Goal: Find specific page/section: Find specific page/section

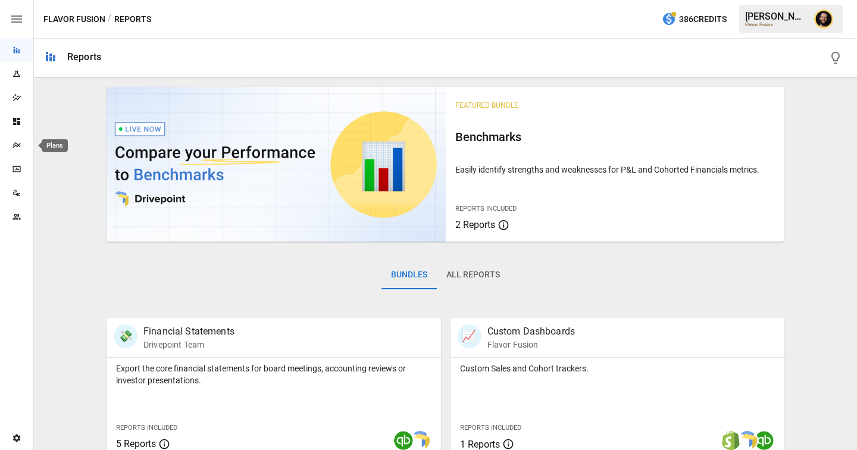
click at [23, 145] on div "Plans" at bounding box center [16, 145] width 33 height 10
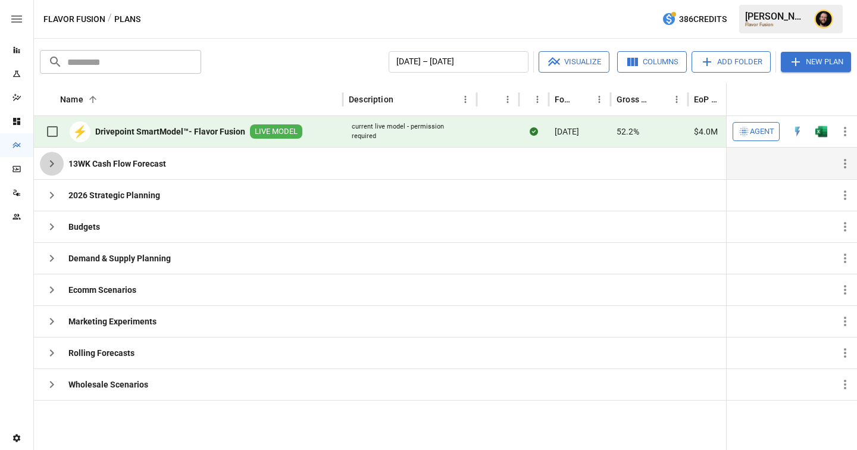
click at [51, 167] on icon "button" at bounding box center [52, 163] width 14 height 14
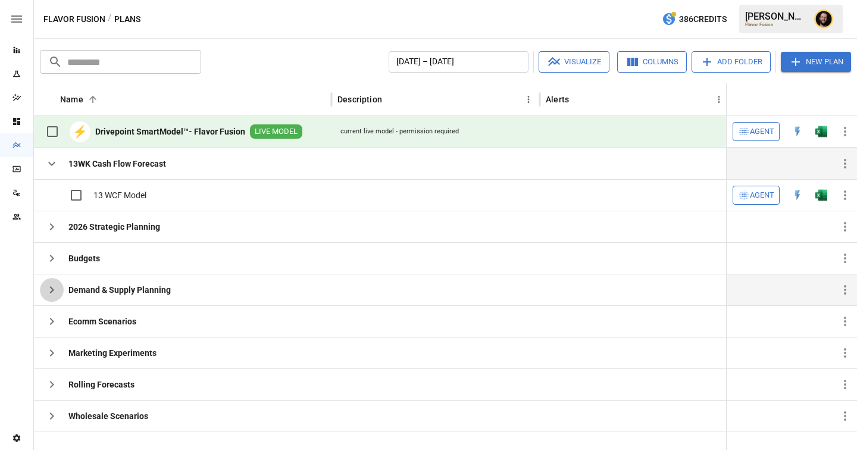
click at [52, 289] on icon "button" at bounding box center [52, 289] width 4 height 7
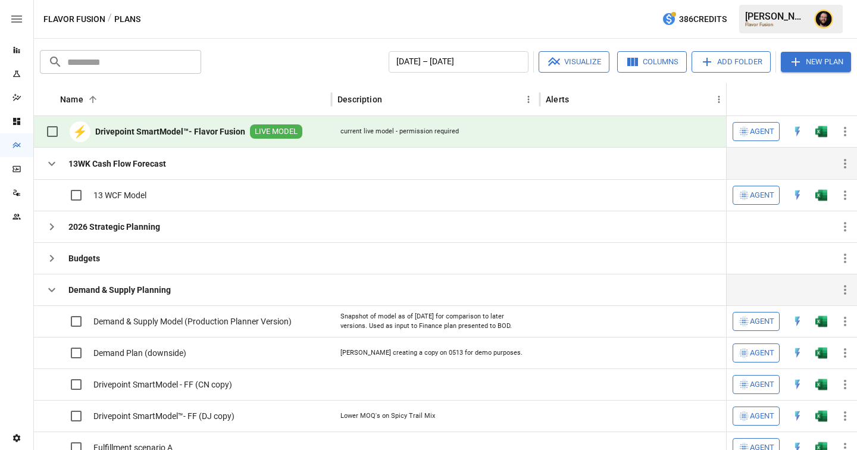
click at [53, 284] on icon "button" at bounding box center [52, 290] width 14 height 14
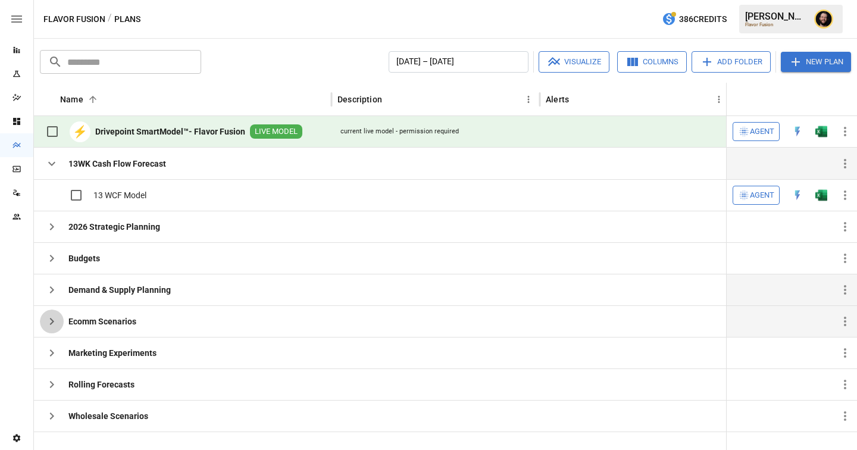
click at [55, 314] on button "button" at bounding box center [52, 321] width 24 height 24
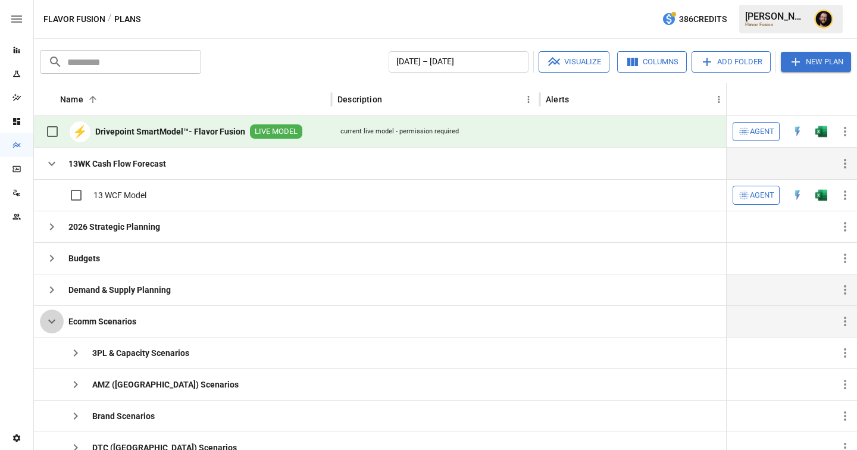
click at [55, 314] on button "button" at bounding box center [52, 321] width 24 height 24
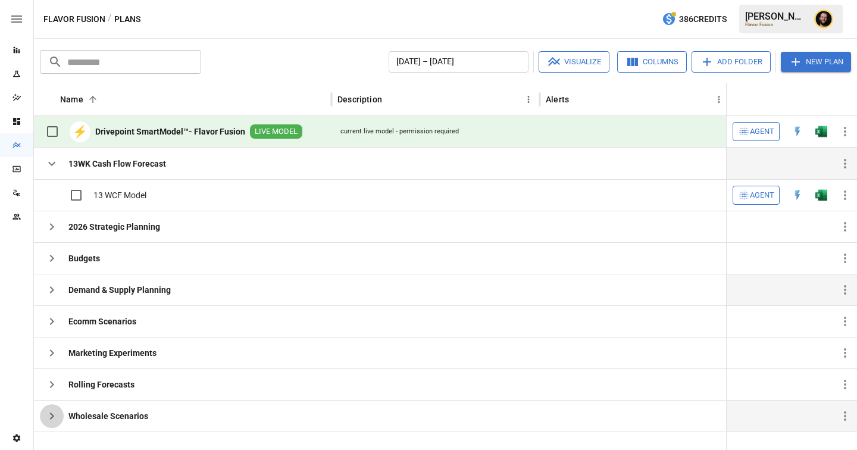
click at [55, 413] on icon "button" at bounding box center [52, 416] width 14 height 14
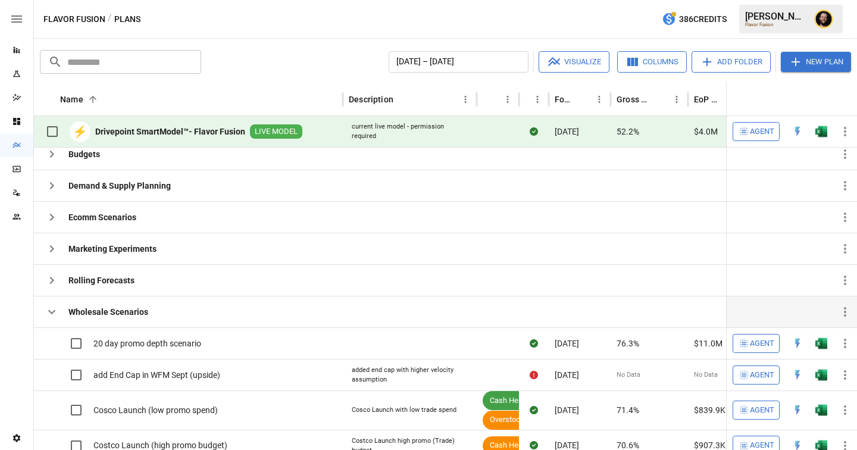
click at [51, 313] on icon "button" at bounding box center [51, 312] width 7 height 4
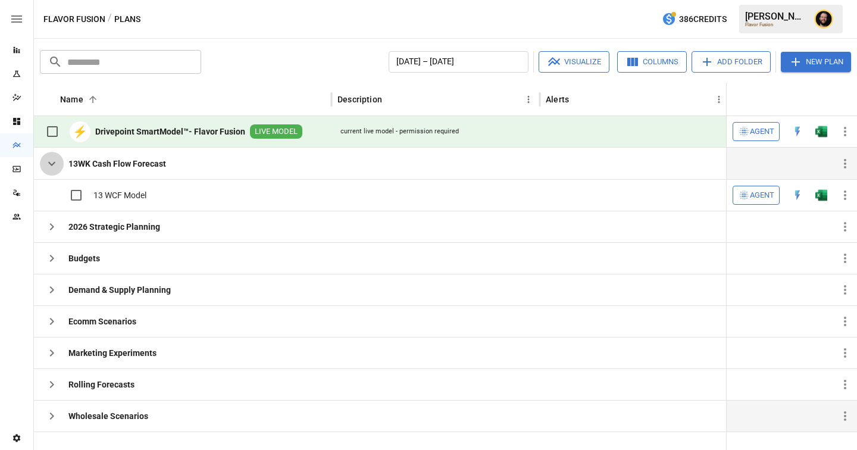
click at [57, 162] on icon "button" at bounding box center [52, 163] width 14 height 14
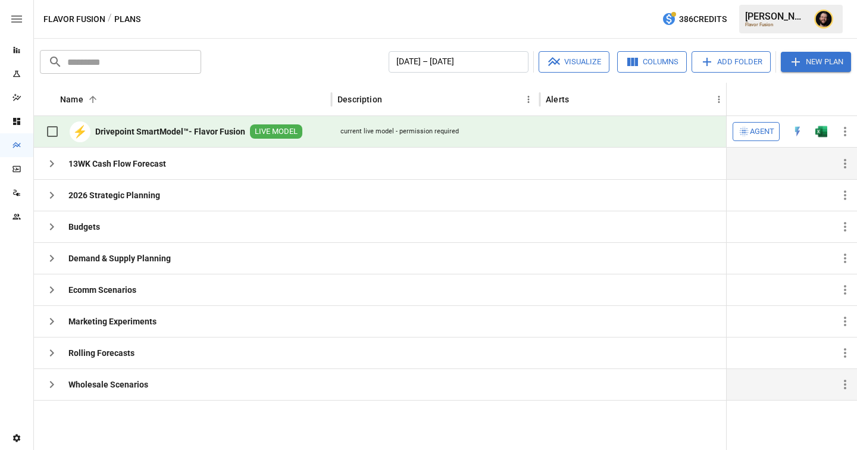
click at [57, 379] on icon "button" at bounding box center [52, 384] width 14 height 14
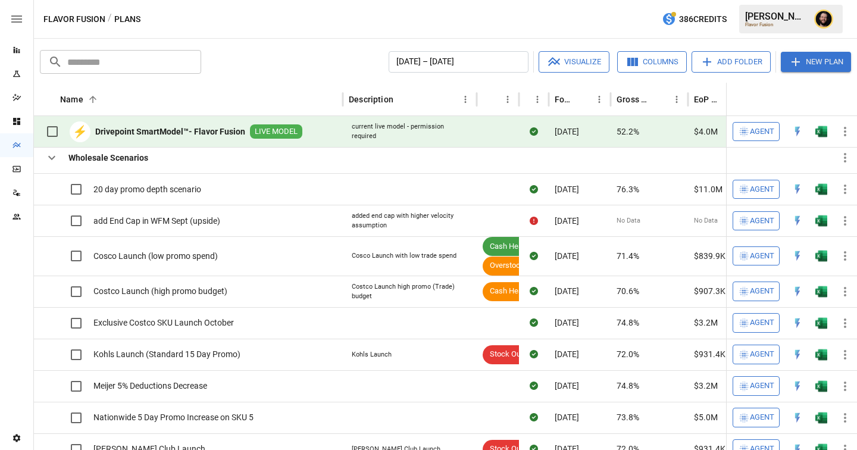
click at [797, 130] on img "Open in Quick Edit" at bounding box center [797, 132] width 12 height 12
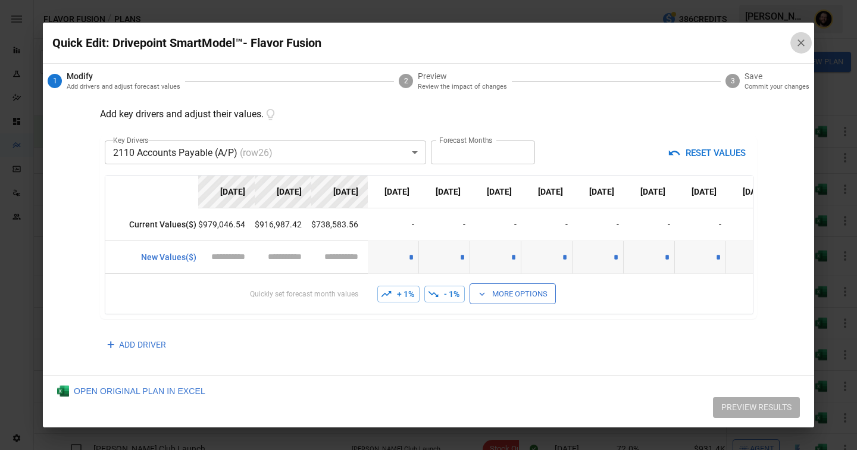
click at [796, 45] on icon "button" at bounding box center [801, 43] width 12 height 12
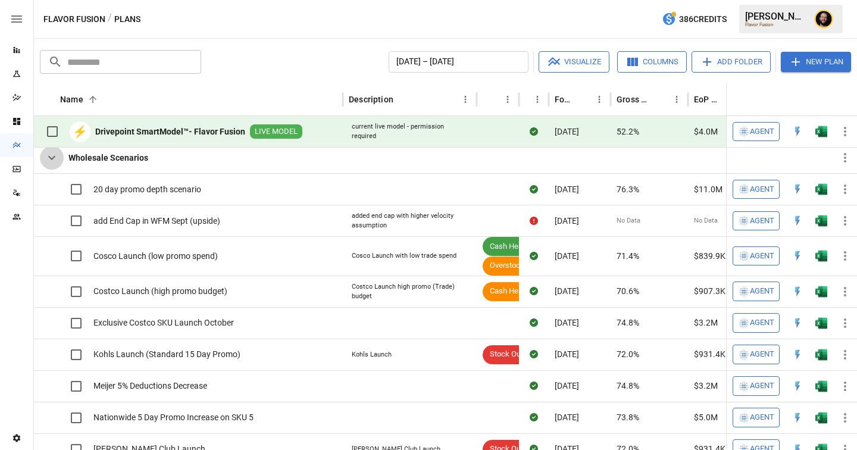
click at [51, 156] on icon "button" at bounding box center [52, 158] width 14 height 14
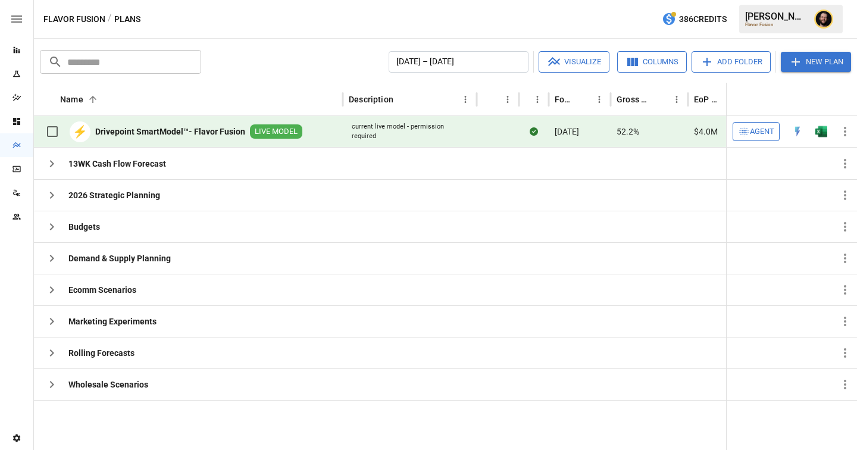
click at [23, 56] on div "Reports" at bounding box center [16, 50] width 33 height 24
